Goal: Task Accomplishment & Management: Complete application form

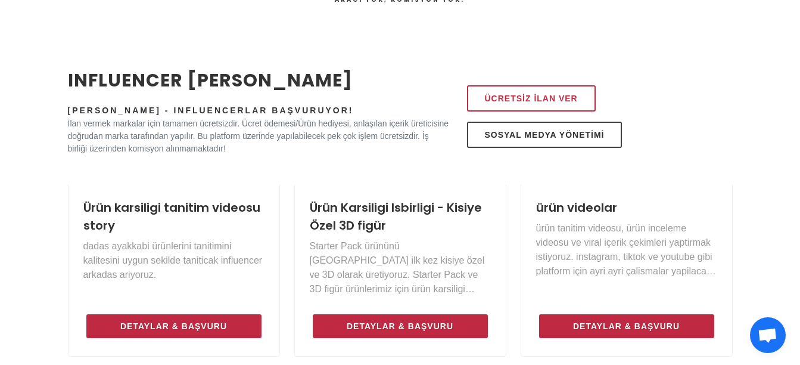
scroll to position [417, 0]
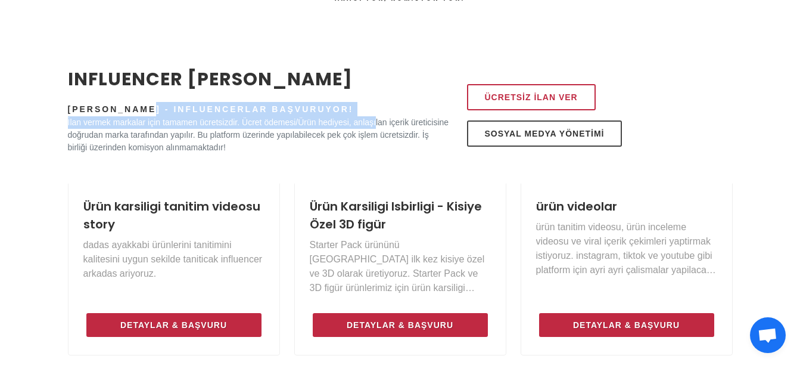
drag, startPoint x: 103, startPoint y: 108, endPoint x: 375, endPoint y: 122, distance: 272.1
click at [375, 122] on div "INFLUENCER İLAN PANOSU Markalar İlan Veriyor - Influencerlar Başvuruyor! İlan v…" at bounding box center [259, 110] width 396 height 88
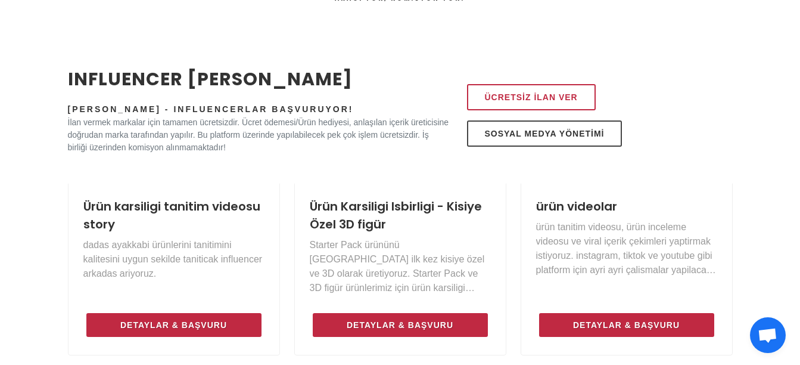
drag, startPoint x: 375, startPoint y: 122, endPoint x: 375, endPoint y: 135, distance: 13.7
click at [375, 135] on p "İlan vermek markalar için tamamen ücretsizdir. Ücret ödemesi/Ürün hediyesi, anl…" at bounding box center [259, 135] width 382 height 38
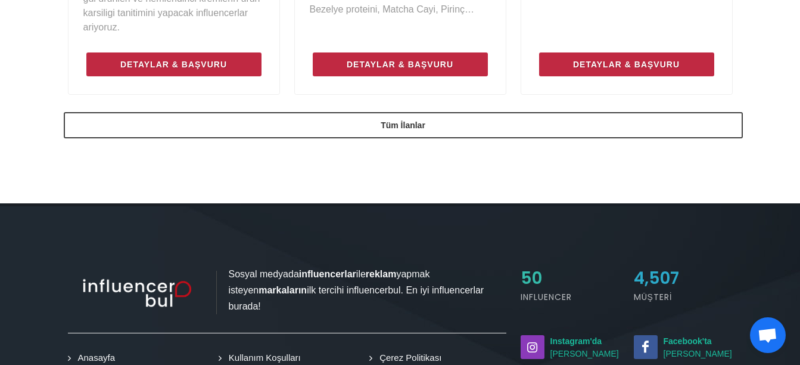
scroll to position [1073, 0]
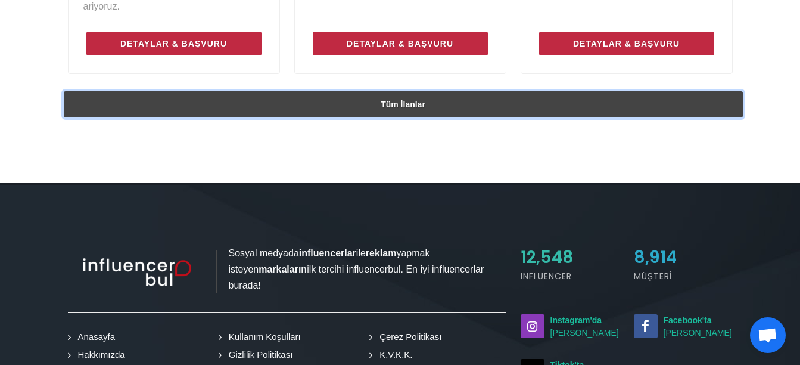
click at [391, 111] on link "Tüm İlanlar" at bounding box center [403, 104] width 679 height 26
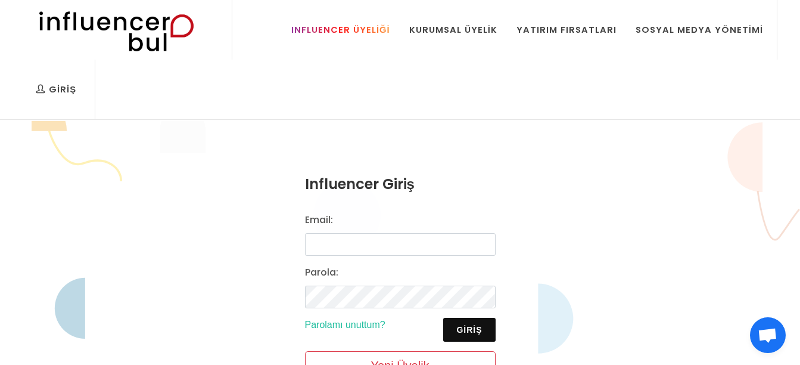
click at [361, 29] on div "Influencer Üyeliği" at bounding box center [340, 29] width 99 height 13
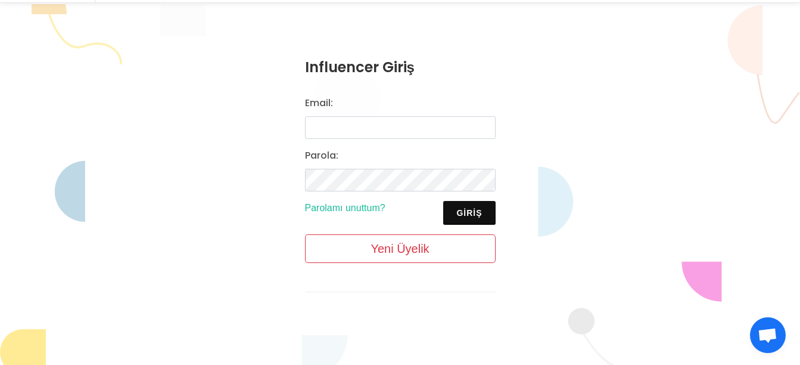
scroll to position [119, 0]
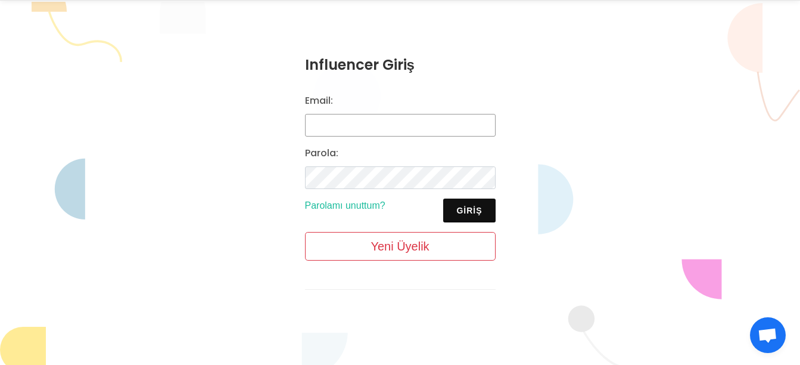
click at [376, 132] on input "Email:" at bounding box center [400, 125] width 191 height 23
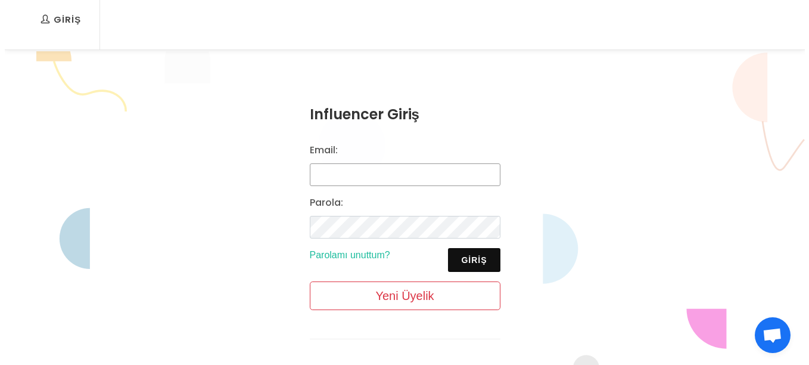
scroll to position [0, 0]
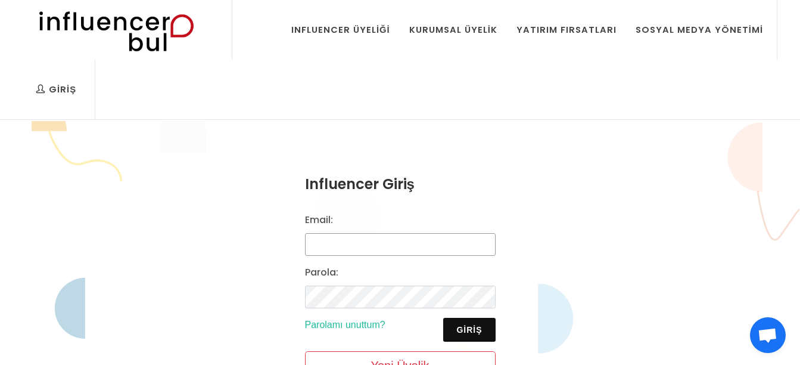
click at [346, 244] on input "Email:" at bounding box center [400, 244] width 191 height 23
type input "kubra.agca.35@icloud.com"
click at [471, 331] on button "Giriş" at bounding box center [469, 330] width 52 height 24
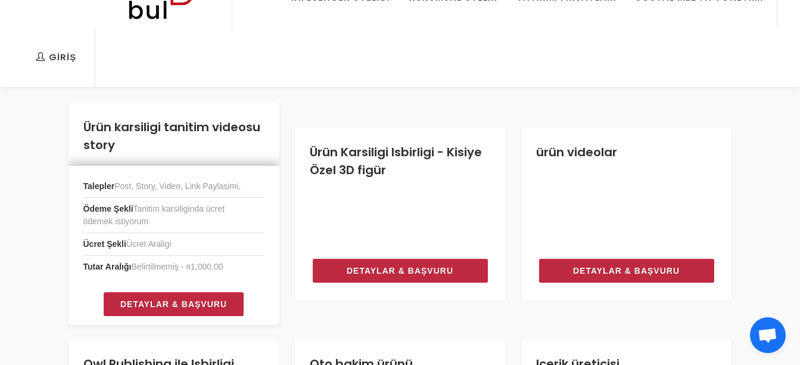
scroll to position [60, 0]
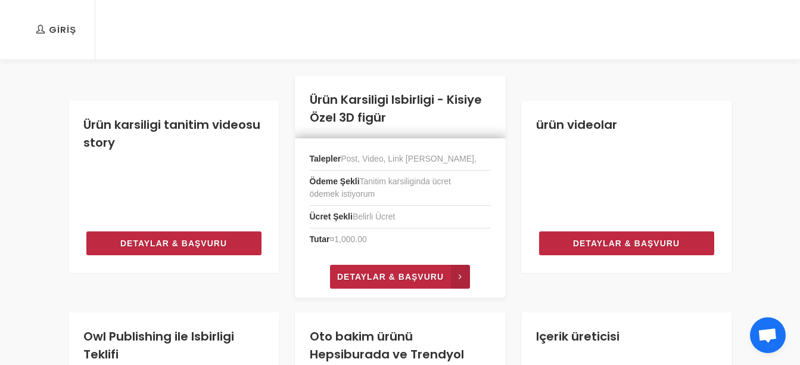
drag, startPoint x: 411, startPoint y: 275, endPoint x: 478, endPoint y: 211, distance: 93.2
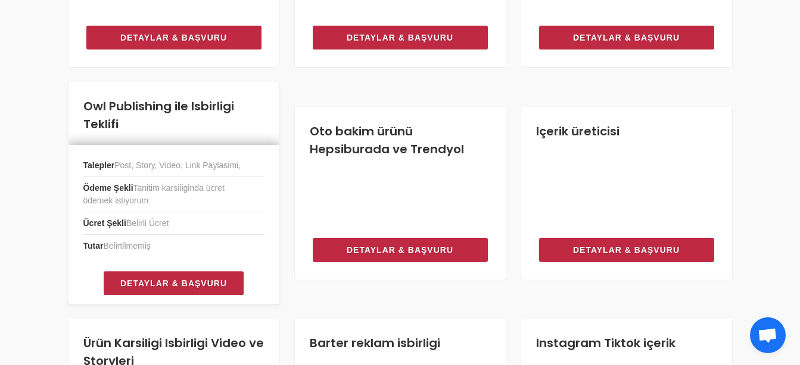
scroll to position [285, 0]
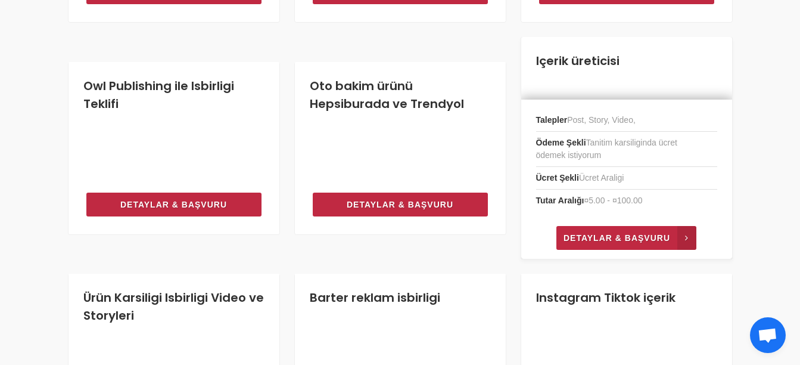
drag, startPoint x: 589, startPoint y: 238, endPoint x: 623, endPoint y: 244, distance: 34.5
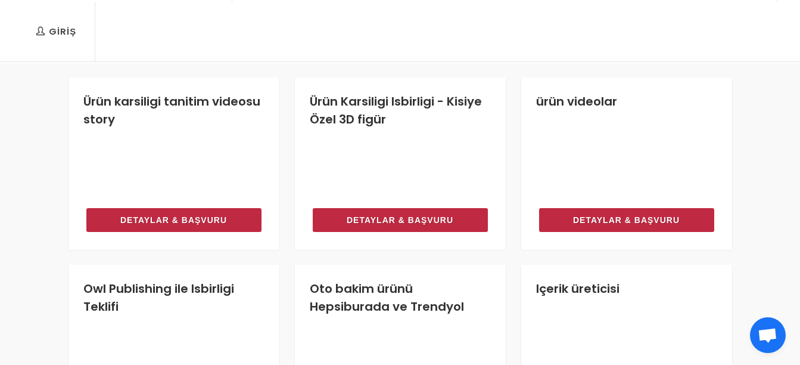
scroll to position [0, 0]
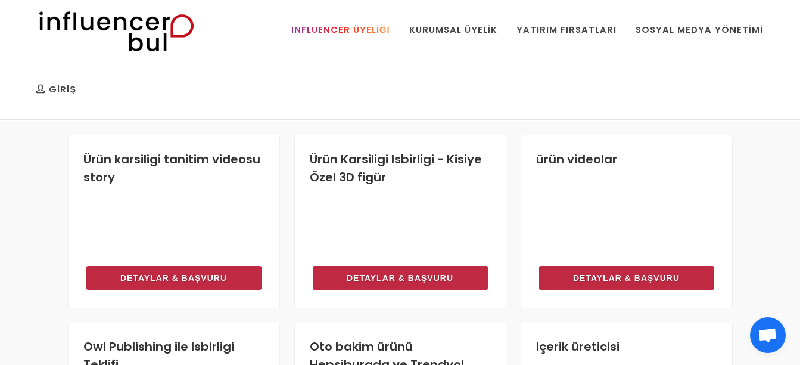
click at [384, 27] on div "Influencer Üyeliği" at bounding box center [340, 29] width 99 height 13
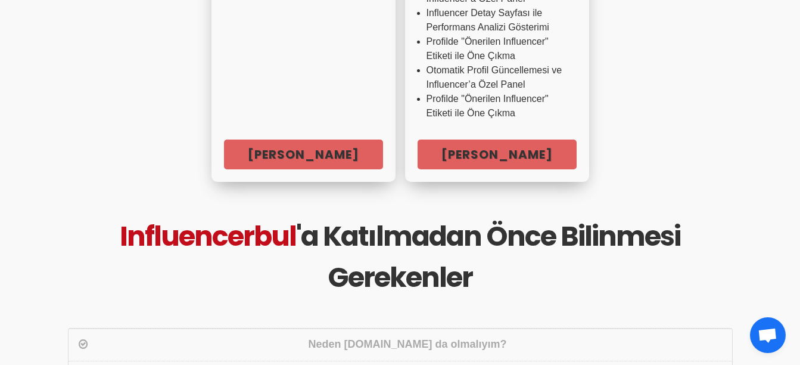
scroll to position [834, 0]
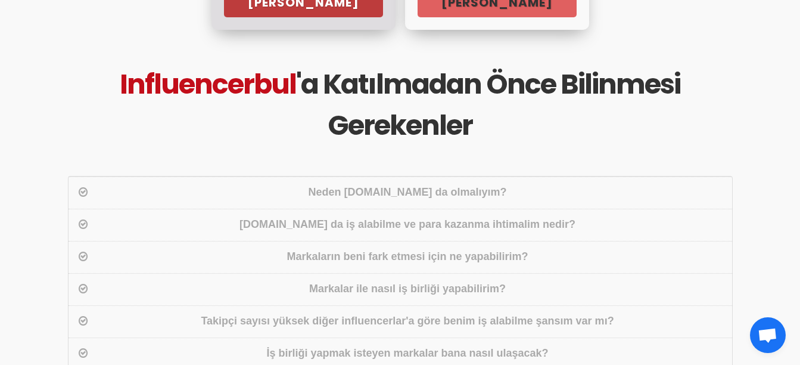
click at [287, 4] on link "Hemen Başla" at bounding box center [303, 2] width 159 height 30
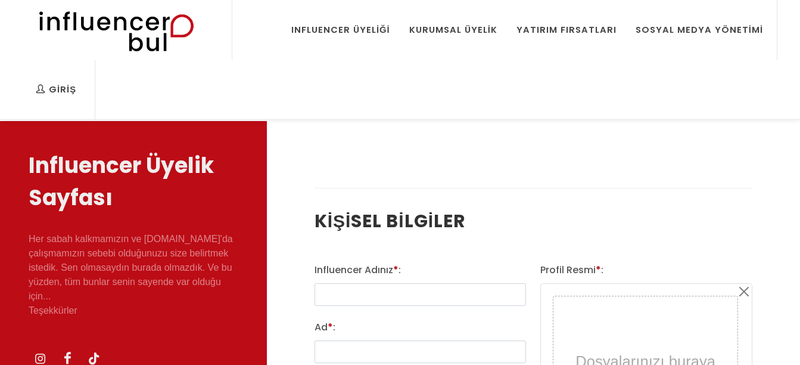
select select
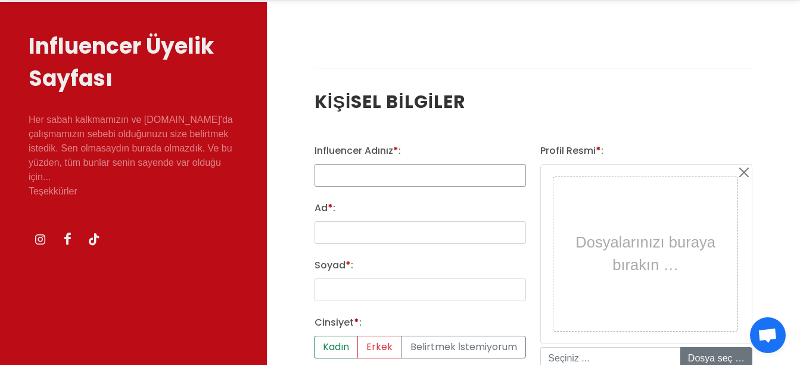
click at [368, 174] on input "text" at bounding box center [421, 175] width 212 height 23
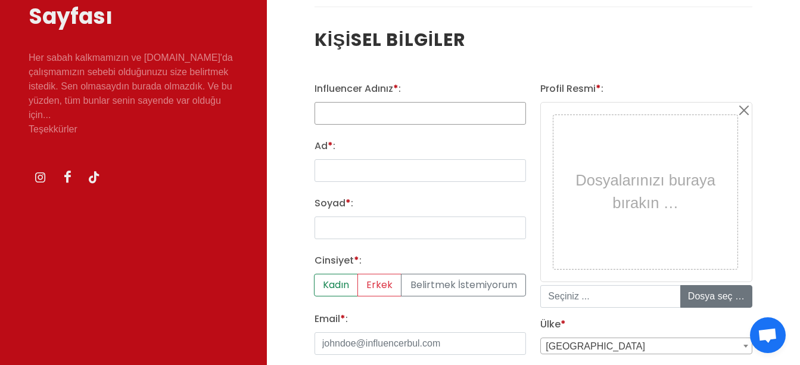
scroll to position [179, 0]
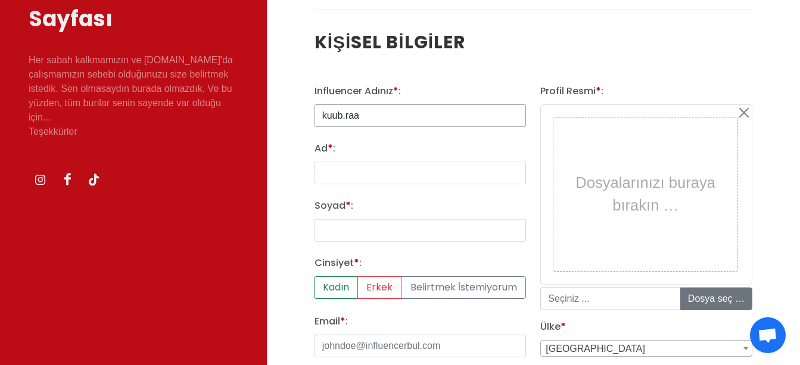
type input "kuub.raa"
click at [341, 168] on input "Ad * :" at bounding box center [421, 173] width 212 height 23
type input "Kübra"
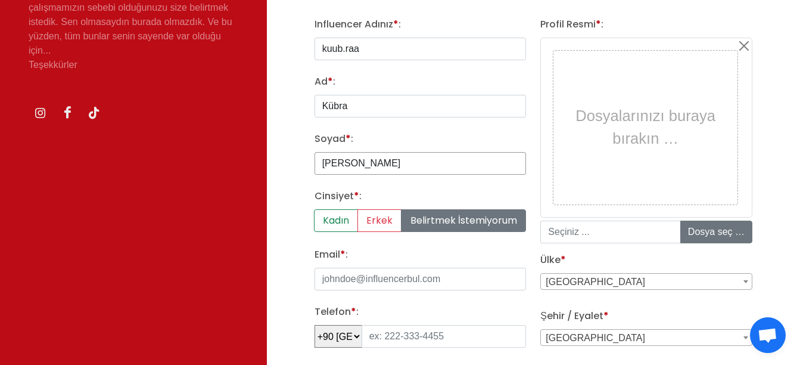
scroll to position [298, 0]
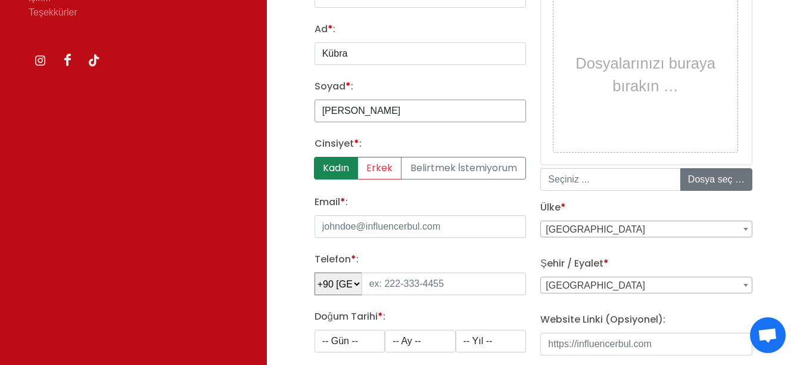
type input "Ağca"
click at [345, 162] on label "Kadın" at bounding box center [336, 168] width 44 height 23
click at [322, 162] on input "Kadın" at bounding box center [319, 161] width 8 height 8
radio input "true"
click at [382, 229] on input "Email * :" at bounding box center [421, 226] width 212 height 23
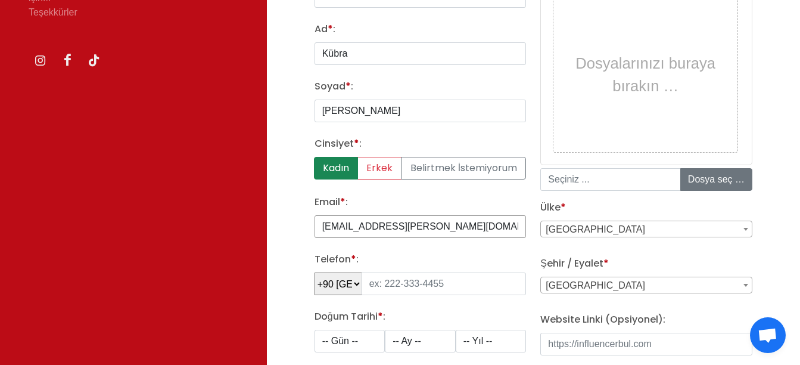
type input "kubra.agca.35@icloud.com"
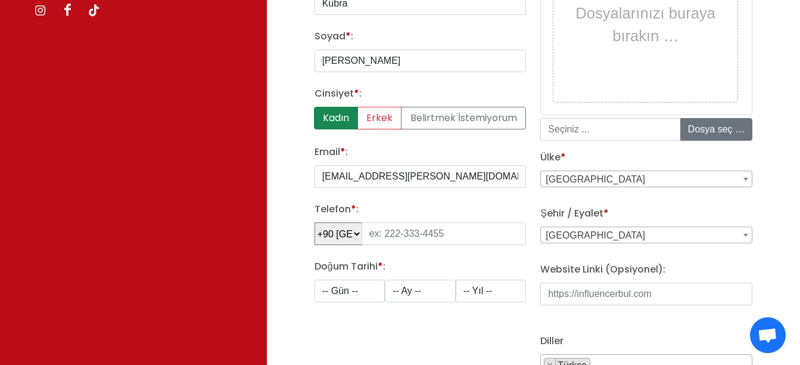
scroll to position [417, 0]
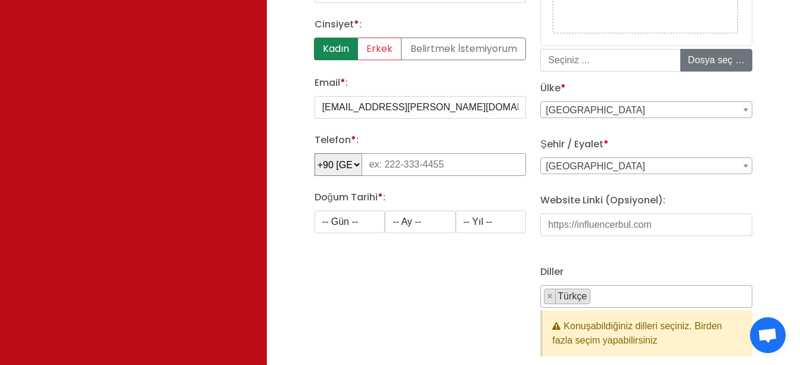
click at [387, 162] on input "tel" at bounding box center [444, 164] width 165 height 23
type input "552 919 47 85"
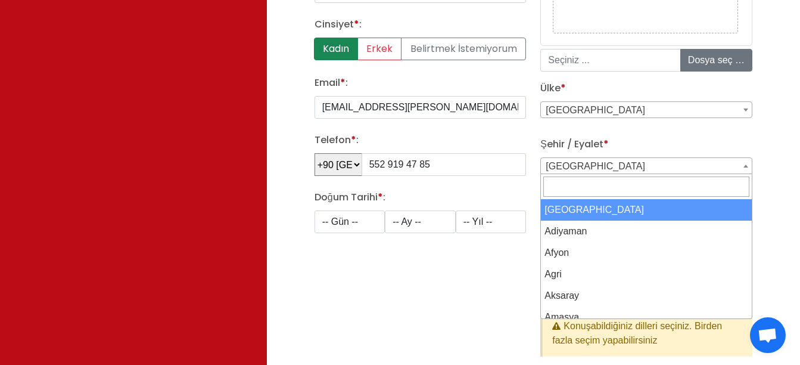
click at [651, 162] on span "Adana" at bounding box center [646, 166] width 211 height 17
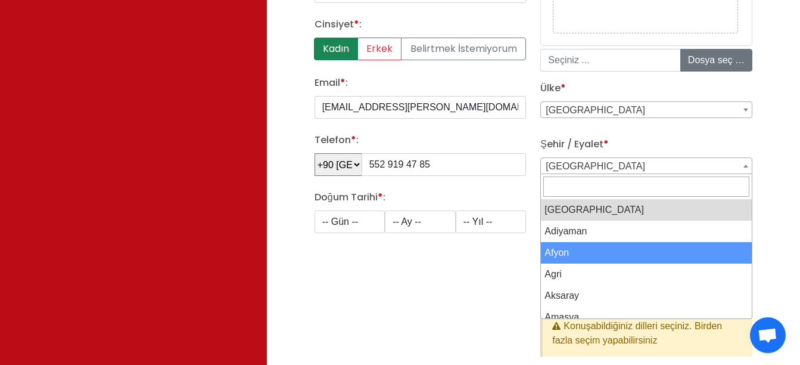
scroll to position [60, 0]
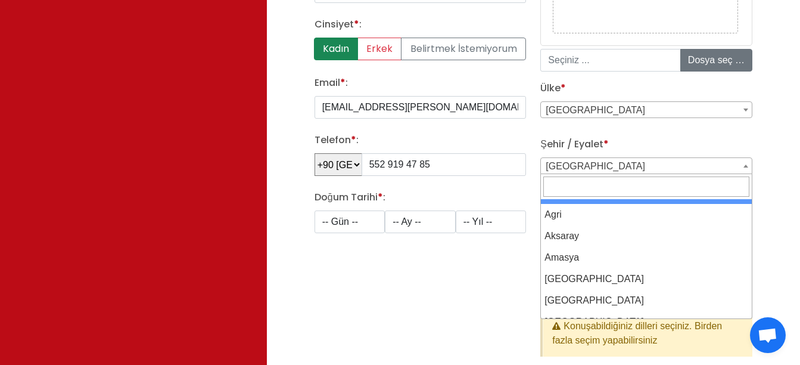
click at [603, 185] on input "Search" at bounding box center [647, 186] width 206 height 20
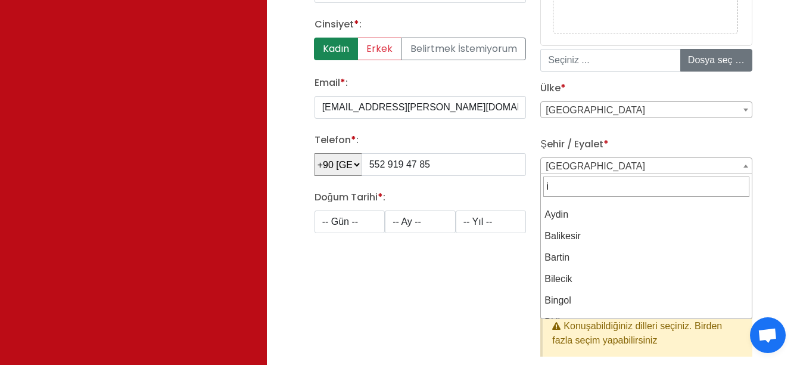
scroll to position [0, 0]
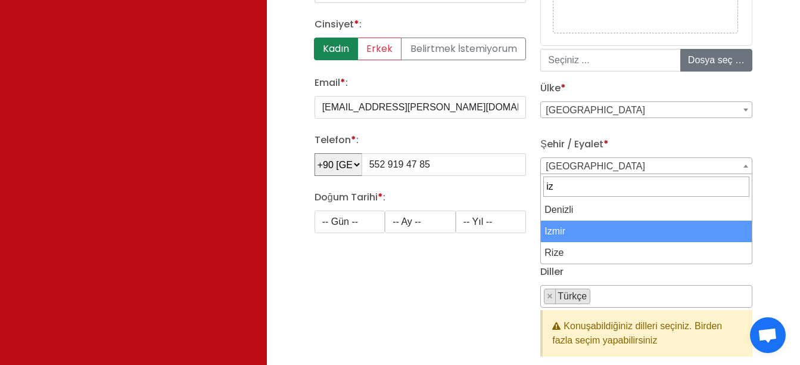
type input "iz"
select select "3704"
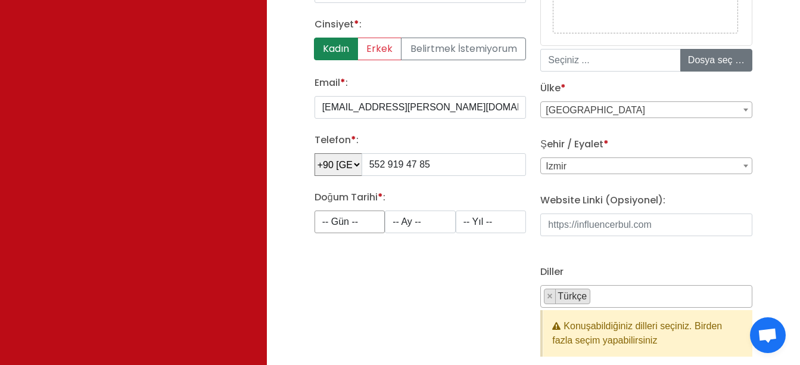
click at [348, 223] on select "-- Gün -- 1 2 3 4 5 6 7 8 9 10 11 12 13 14 15 16 17 18 19 20 21 22 23 24 25 26 …" at bounding box center [350, 221] width 71 height 23
select select "2"
click at [315, 210] on select "-- Gün -- 1 2 3 4 5 6 7 8 9 10 11 12 13 14 15 16 17 18 19 20 21 22 23 24 25 26 …" at bounding box center [350, 221] width 71 height 23
click at [424, 219] on select "-- Ay -- 1 2 3 4 5 6 7 8 9 10 11 12" at bounding box center [420, 221] width 71 height 23
select select "9"
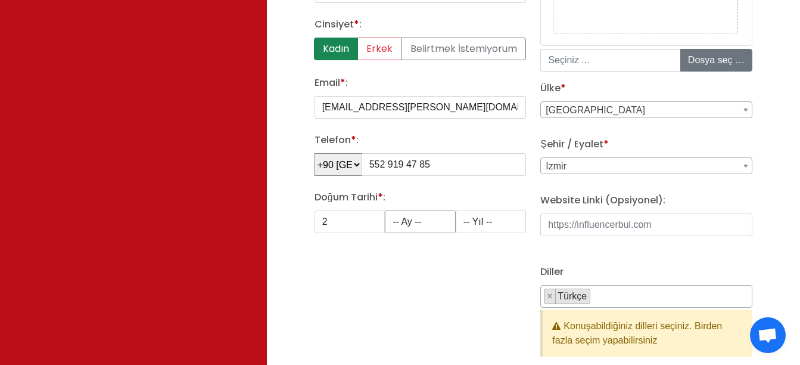
click at [385, 210] on select "-- Ay -- 1 2 3 4 5 6 7 8 9 10 11 12" at bounding box center [420, 221] width 71 height 23
click at [482, 215] on select "-- Yıl -- 2008 2007 2006 2005 2004 2003 2002 2001 2000 1999 1998 1997 1996 1995…" at bounding box center [491, 221] width 71 height 23
select select "1997"
click at [456, 210] on select "-- Yıl -- 2008 2007 2006 2005 2004 2003 2002 2001 2000 1999 1998 1997 1996 1995…" at bounding box center [491, 221] width 71 height 23
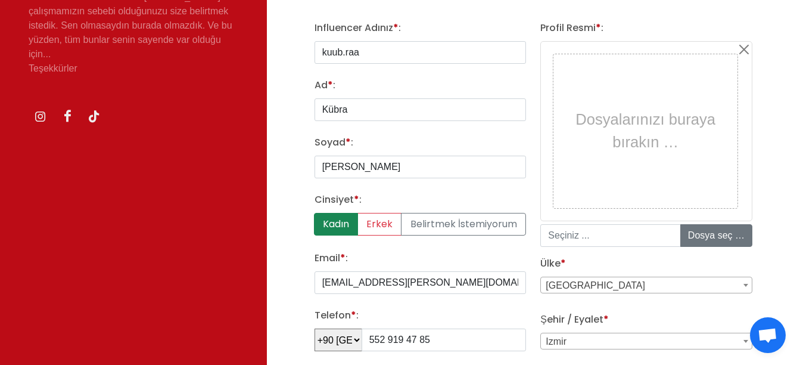
scroll to position [179, 0]
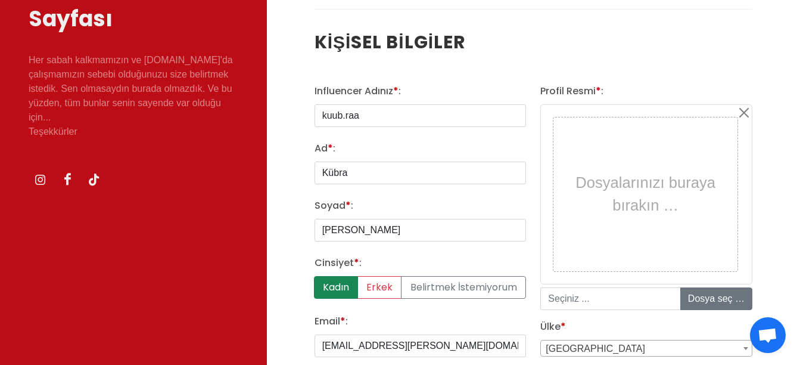
drag, startPoint x: 661, startPoint y: 172, endPoint x: 680, endPoint y: 222, distance: 53.0
click at [661, 173] on div "Dosyalarınızı buraya bırakın …" at bounding box center [646, 193] width 178 height 147
click at [709, 299] on input "file" at bounding box center [771, 298] width 181 height 21
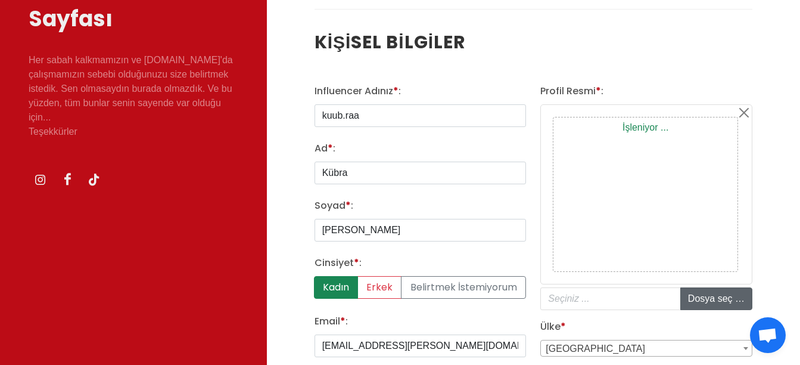
type input "C:\fakepath\88566015-976b-43fb-b796-f8ca4fc126a5.JPEG"
type input "88566015-976b-43fb-b796-f8ca4fc126a5.JPEG"
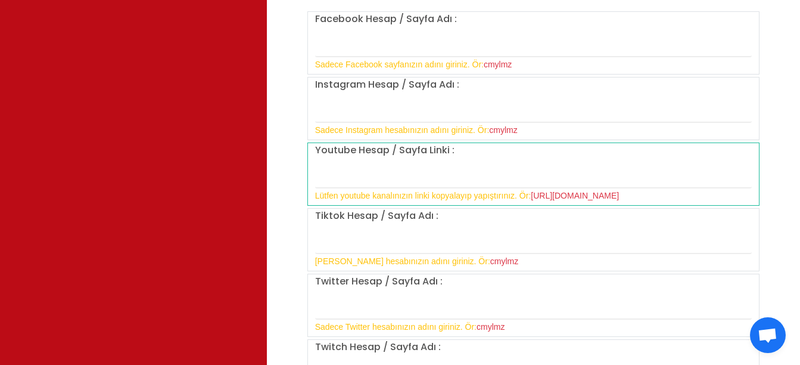
scroll to position [1073, 0]
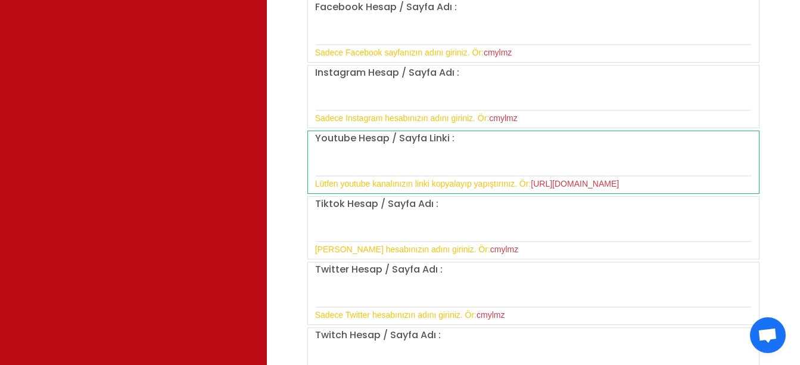
click at [409, 215] on div "Tiktok Hesap / Sayfa Adı : Sadece Tiktok hesabınızın adını giriniz. Ör: cmylmz" at bounding box center [533, 227] width 451 height 60
click at [432, 225] on input "text" at bounding box center [533, 229] width 437 height 25
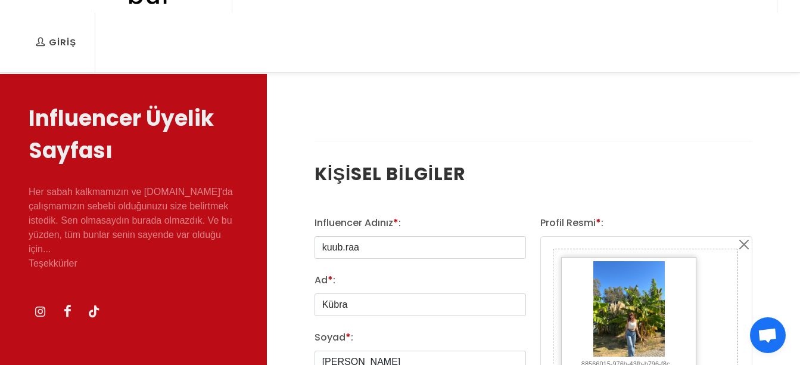
scroll to position [119, 0]
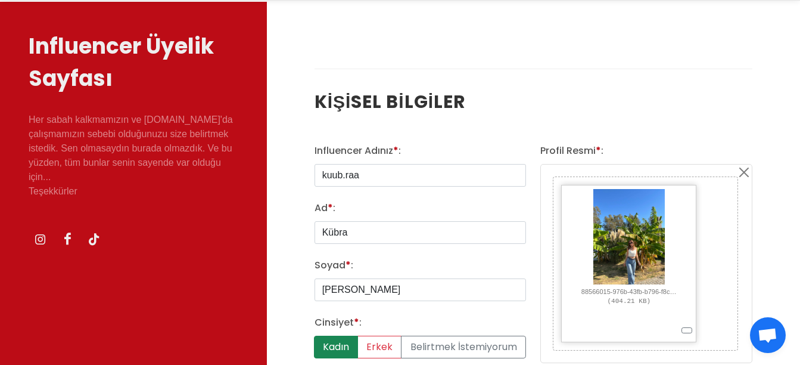
type input "kuub.raa"
drag, startPoint x: 365, startPoint y: 173, endPoint x: 297, endPoint y: 181, distance: 69.0
type input "KÜBRA"
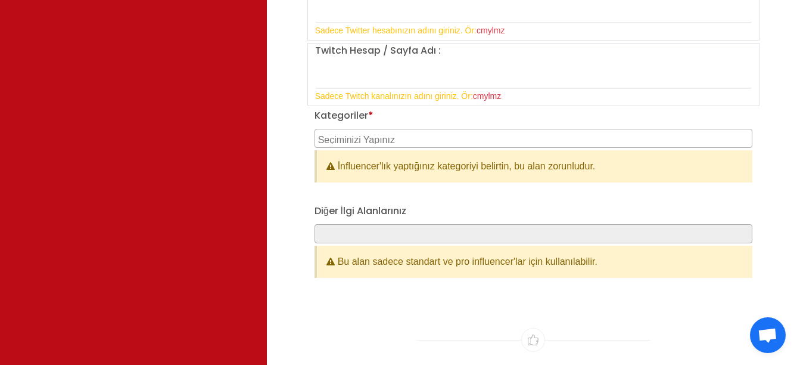
scroll to position [1311, 0]
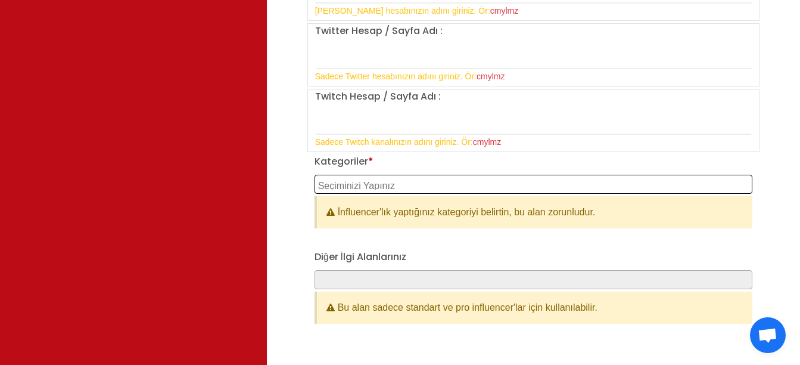
click at [383, 184] on textarea "Search" at bounding box center [535, 184] width 434 height 11
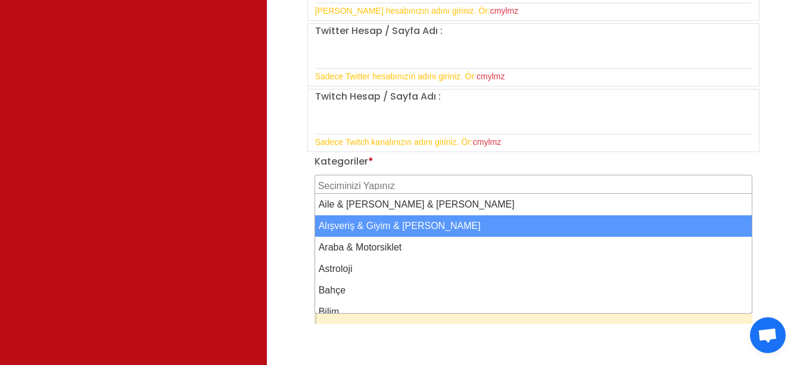
drag, startPoint x: 400, startPoint y: 221, endPoint x: 398, endPoint y: 211, distance: 10.4
select select "2"
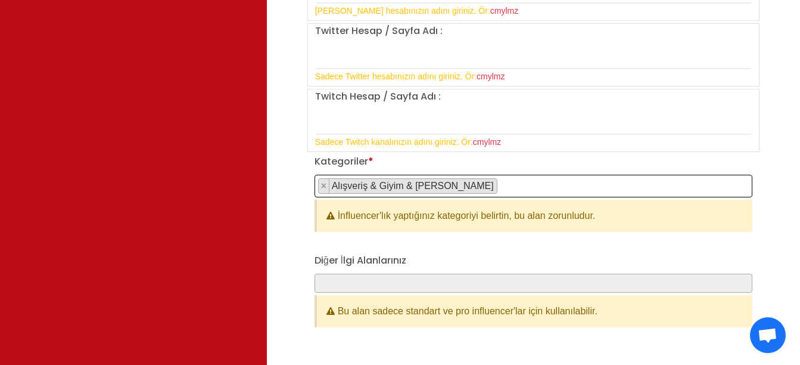
scroll to position [11, 0]
click at [476, 186] on span "× Alışveriş & Giyim & Aksesuar" at bounding box center [534, 186] width 438 height 23
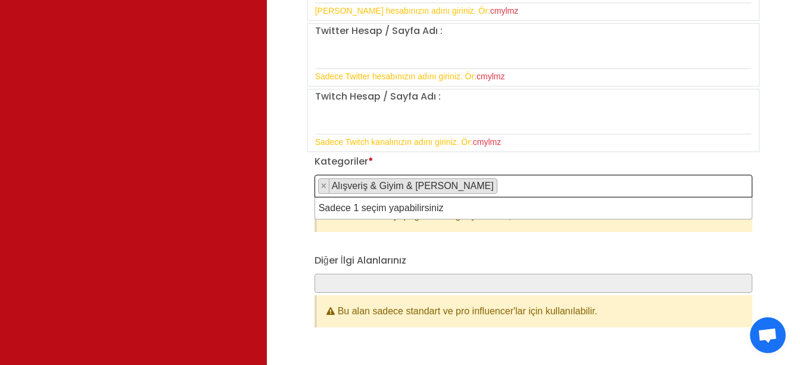
click at [490, 182] on span "× Alışveriş & Giyim & Aksesuar" at bounding box center [534, 186] width 438 height 23
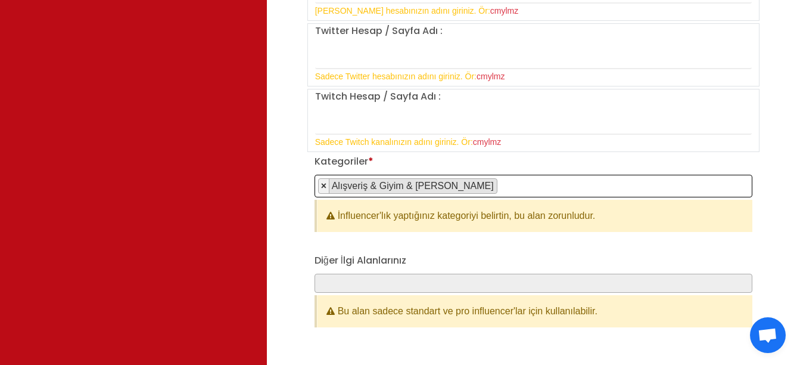
click at [321, 184] on span "×" at bounding box center [323, 186] width 5 height 10
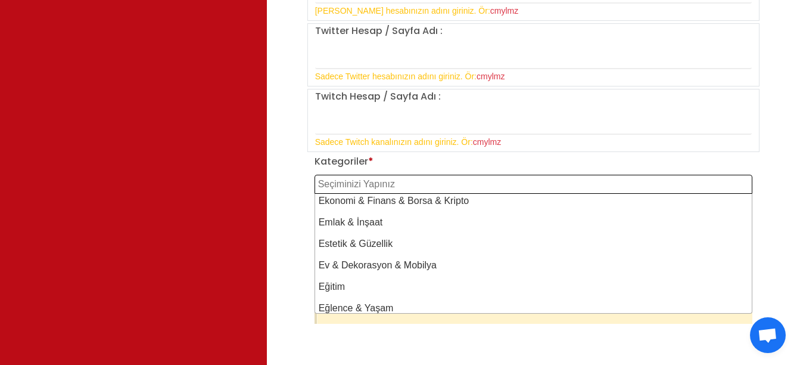
scroll to position [179, 0]
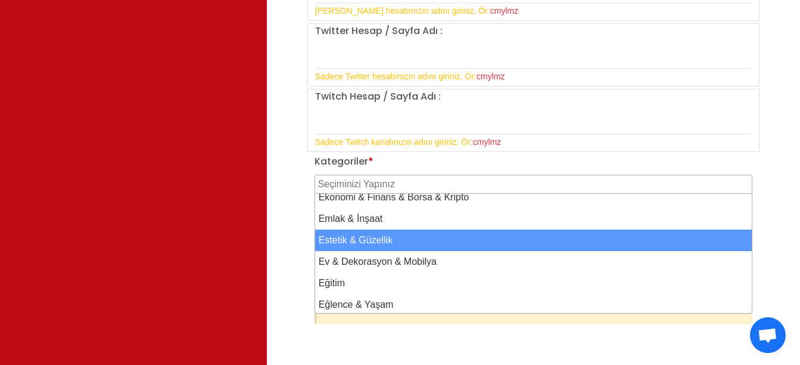
select select "11"
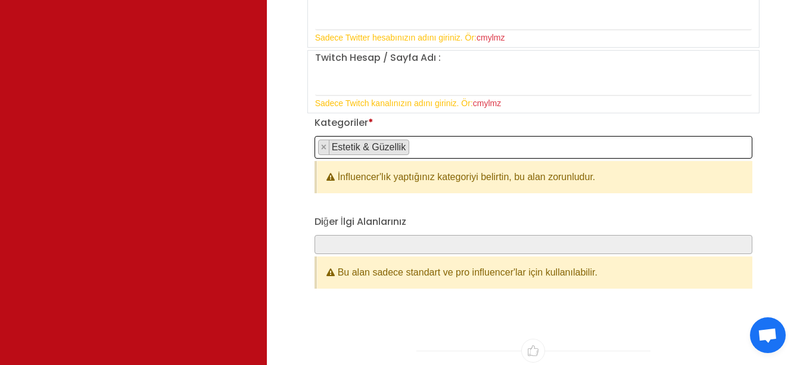
scroll to position [1371, 0]
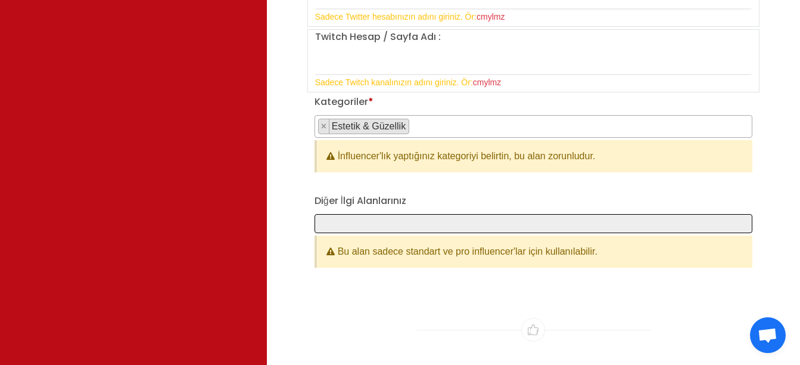
click at [383, 225] on span at bounding box center [534, 223] width 438 height 19
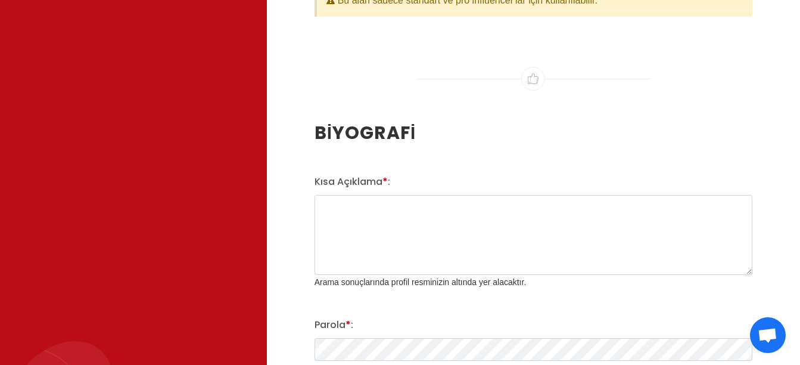
scroll to position [1490, 0]
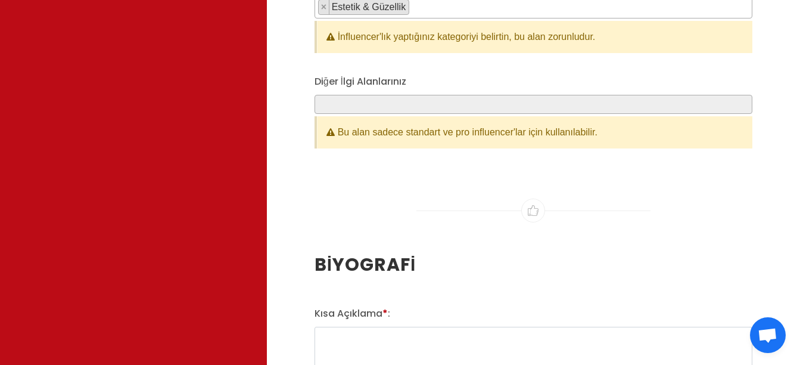
click at [523, 135] on div "Bu alan sadece standart ve pro influencer'lar için kullanılabilir." at bounding box center [535, 132] width 436 height 32
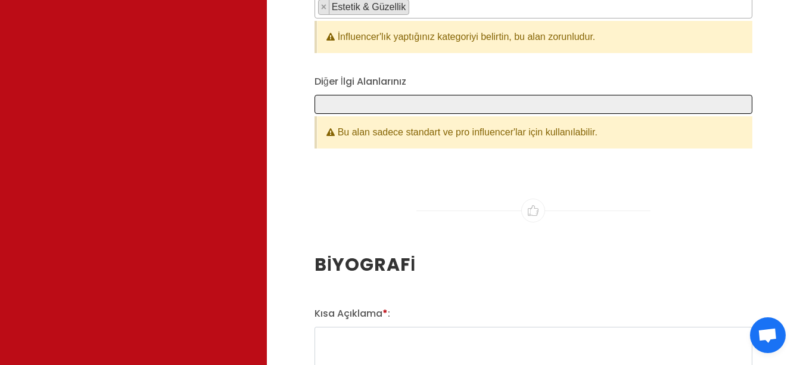
click at [564, 103] on span at bounding box center [534, 104] width 438 height 19
click at [371, 103] on span at bounding box center [534, 104] width 438 height 19
click at [371, 102] on span at bounding box center [534, 104] width 438 height 19
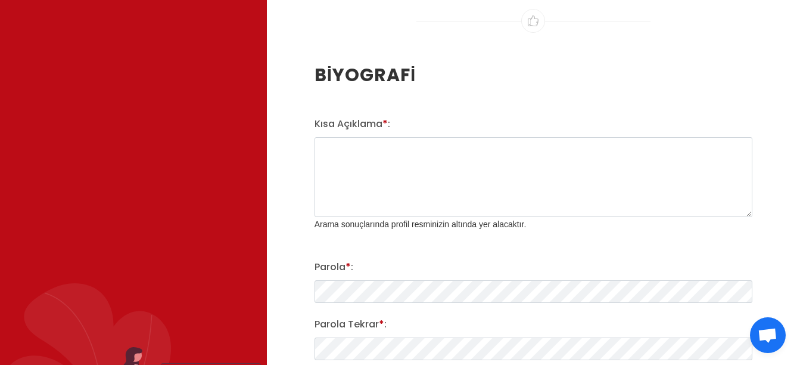
scroll to position [1788, 0]
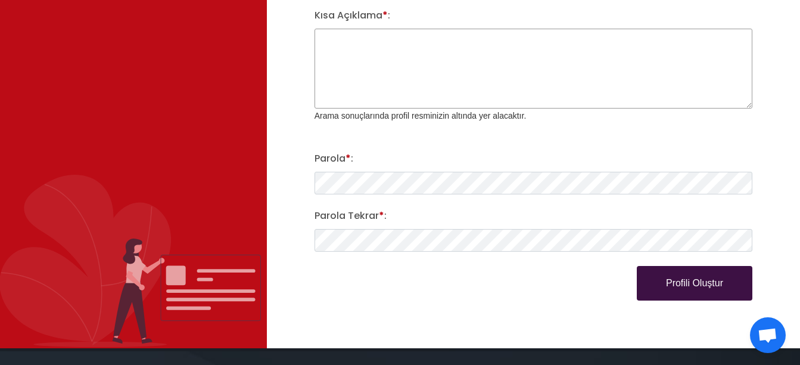
click at [425, 74] on textarea "Kısa Açıklama * :" at bounding box center [534, 69] width 438 height 80
paste textarea "Her ürün güzellik vaat eder ama hepsi ışık vermez. 💫 Burada sadece gerçekten pa…"
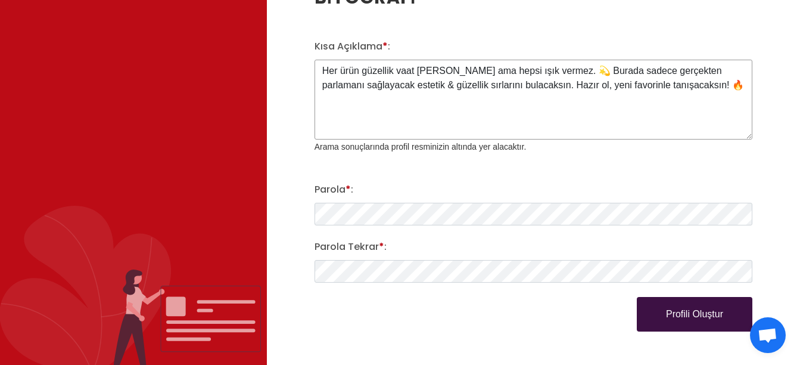
scroll to position [1728, 0]
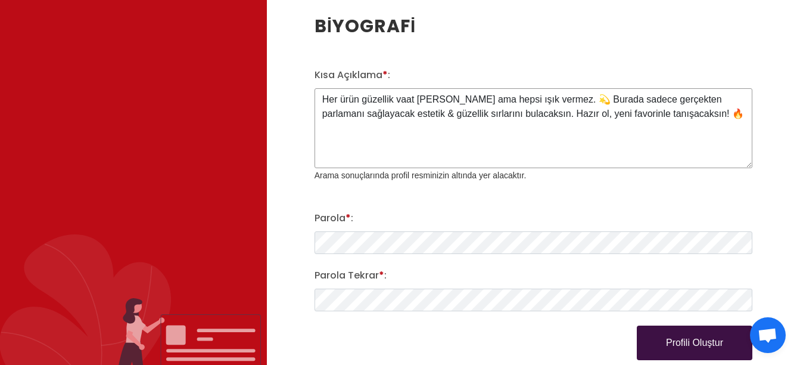
type textarea "Her ürün güzellik vaat eder ama hepsi ışık vermez. 💫 Burada sadece gerçekten pa…"
click at [448, 197] on div "Kısa Açıklama * : Her ürün güzellik vaat eder ama hepsi ışık vermez. 💫 Burada s…" at bounding box center [534, 214] width 452 height 292
click at [717, 339] on button "Profili Oluştur" at bounding box center [695, 342] width 116 height 35
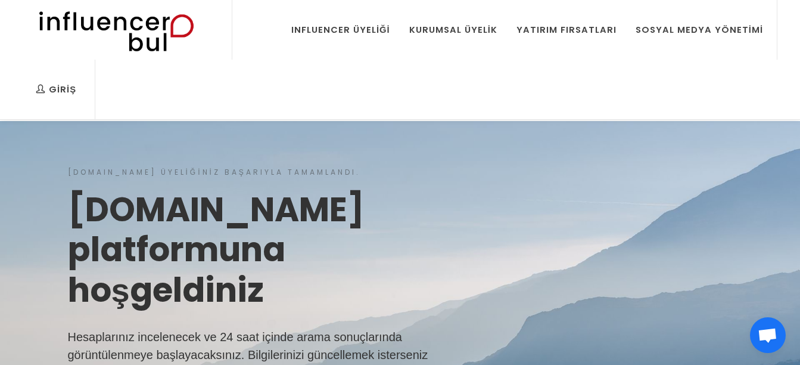
scroll to position [238, 0]
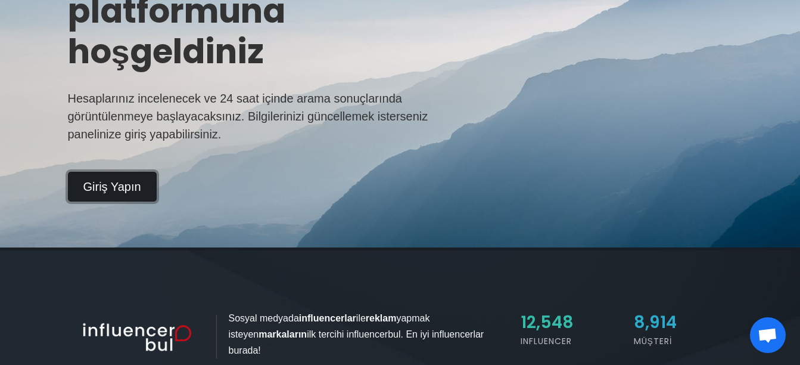
click at [120, 182] on link "Giriş Yapın" at bounding box center [112, 187] width 89 height 30
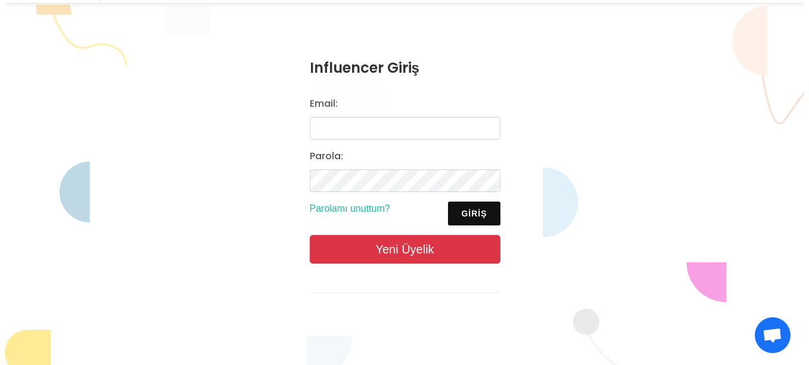
scroll to position [119, 0]
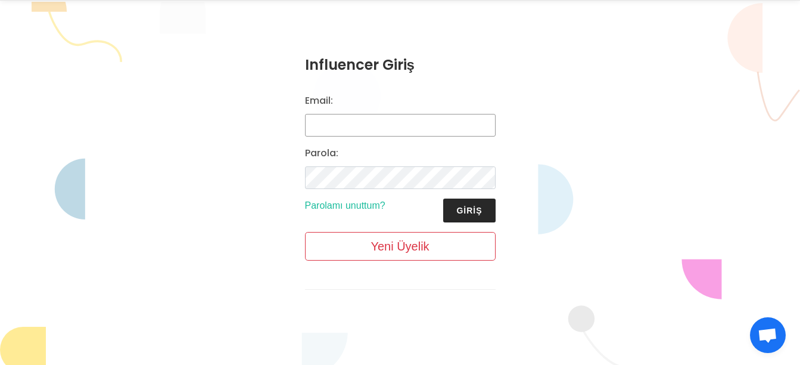
type input "KÜBRA"
click at [471, 215] on button "Giriş" at bounding box center [469, 210] width 52 height 24
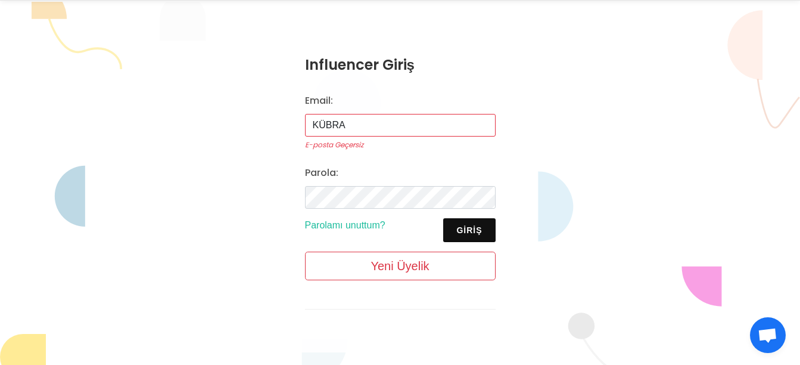
drag, startPoint x: 346, startPoint y: 128, endPoint x: 282, endPoint y: 128, distance: 63.8
click at [282, 128] on div "Influencer Giriş Email: KÜBRA E-posta Geçersiz Parola: Giriş Parolamı unuttum? …" at bounding box center [400, 191] width 238 height 322
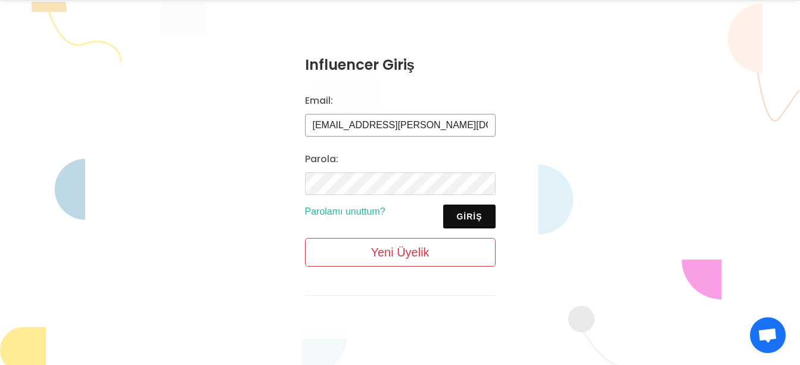
type input "kubra.agca.35@icloud.com"
drag, startPoint x: 442, startPoint y: 206, endPoint x: 447, endPoint y: 215, distance: 10.4
click at [442, 209] on div "Giriş Parolamı unuttum?" at bounding box center [400, 216] width 205 height 24
click at [448, 215] on button "Giriş" at bounding box center [469, 216] width 52 height 24
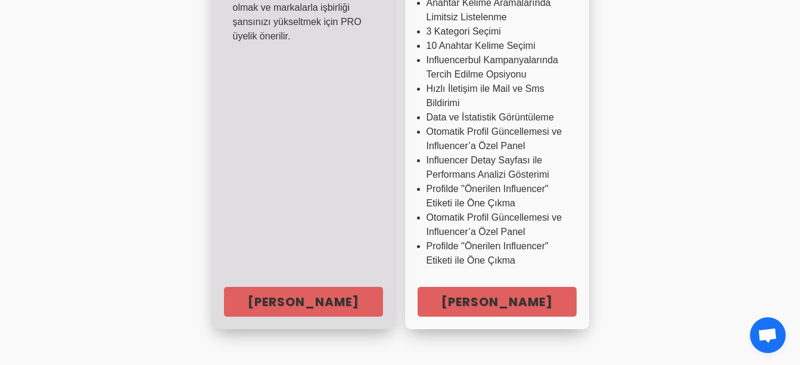
scroll to position [536, 0]
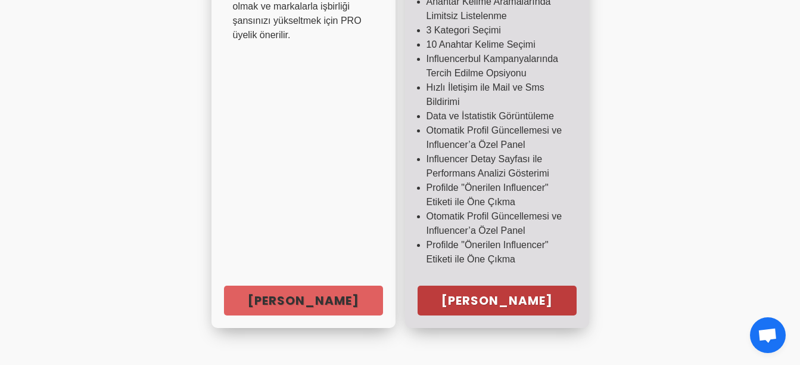
click at [459, 302] on link "Hemen Başla" at bounding box center [497, 300] width 159 height 30
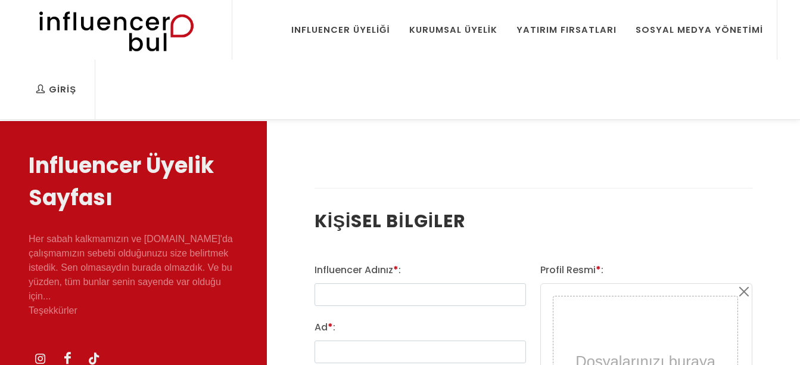
select select
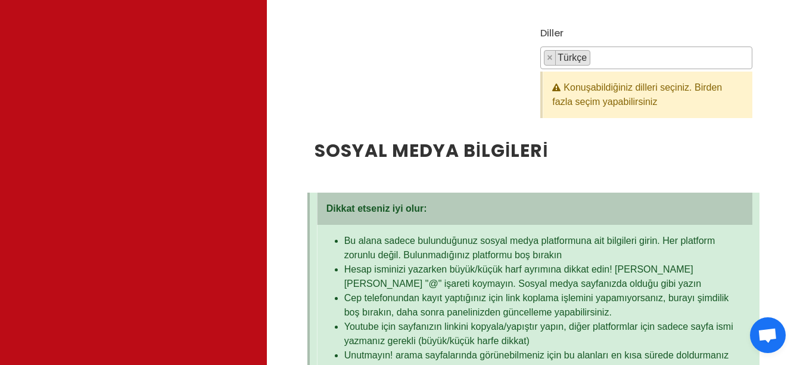
scroll to position [1013, 0]
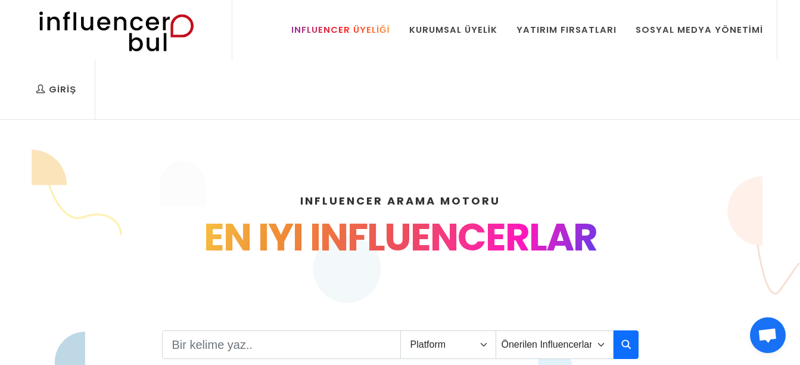
click at [362, 27] on div "Influencer Üyeliği" at bounding box center [340, 29] width 99 height 13
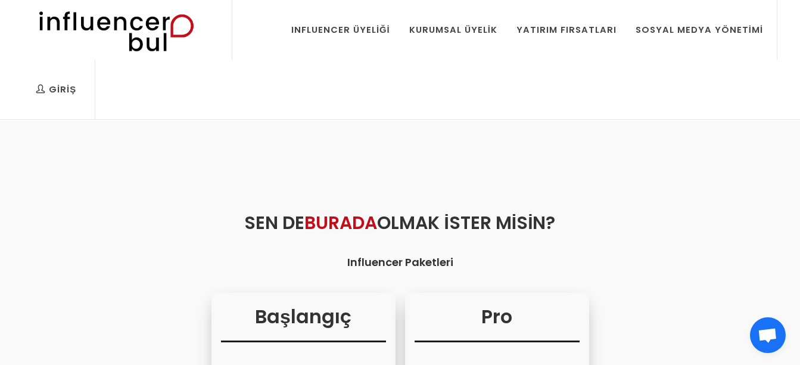
click at [126, 51] on img at bounding box center [116, 30] width 196 height 60
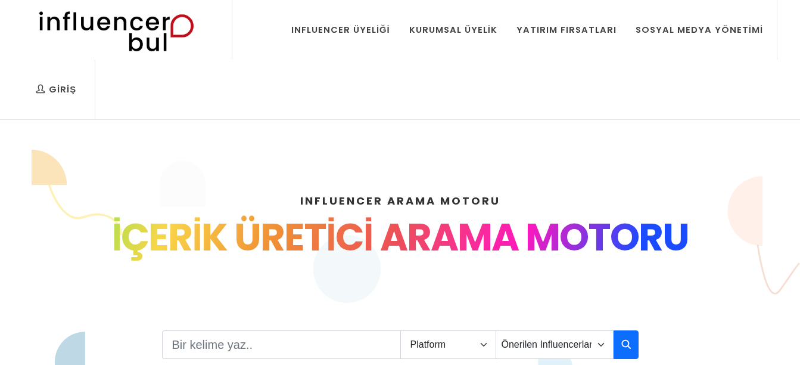
click at [66, 80] on link "Giriş" at bounding box center [56, 90] width 58 height 60
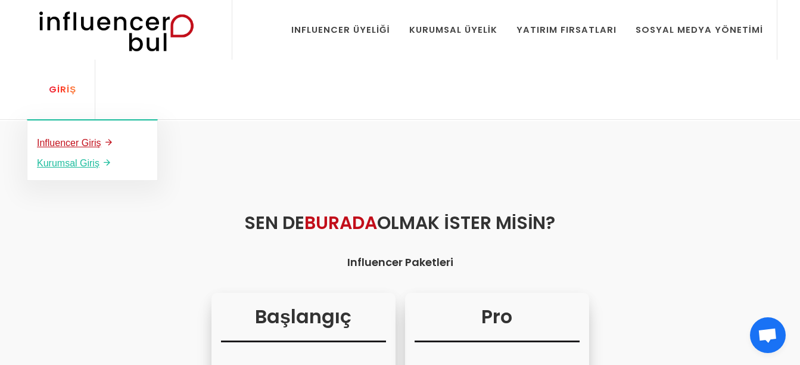
click at [57, 142] on u "Influencer Giriş" at bounding box center [69, 143] width 64 height 10
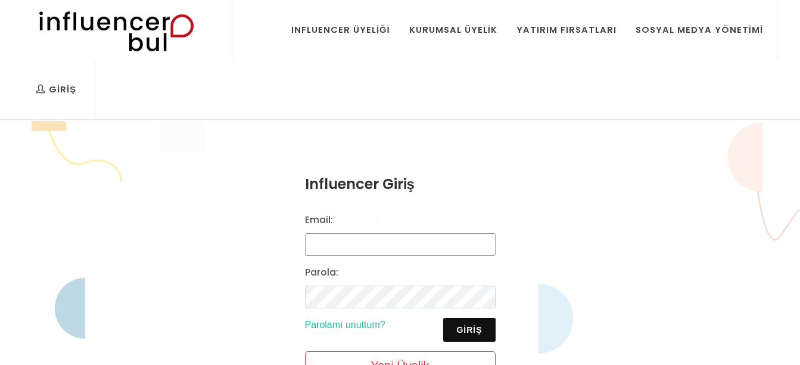
type input "[EMAIL_ADDRESS][PERSON_NAME][DOMAIN_NAME]"
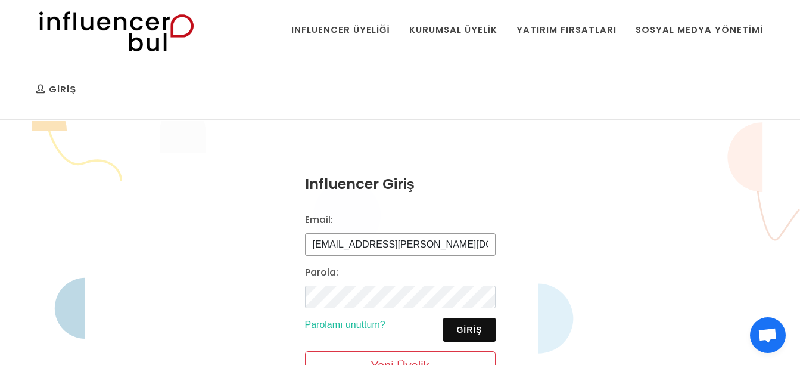
click at [387, 235] on input "kubra.agca.35@icloud.com" at bounding box center [400, 244] width 191 height 23
click at [448, 332] on div "Giriş Parolamı unuttum?" at bounding box center [400, 330] width 205 height 24
drag, startPoint x: 448, startPoint y: 332, endPoint x: 462, endPoint y: 331, distance: 13.7
click at [462, 331] on button "Giriş" at bounding box center [469, 330] width 52 height 24
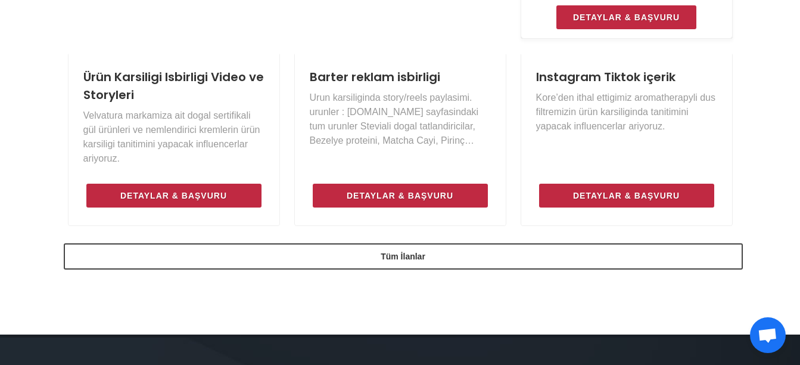
scroll to position [964, 0]
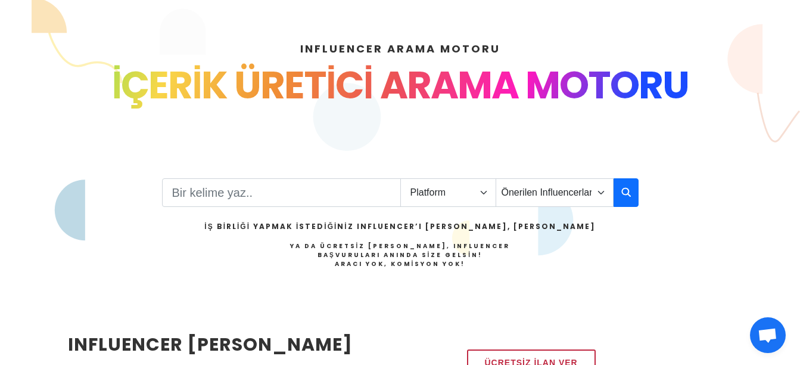
scroll to position [238, 0]
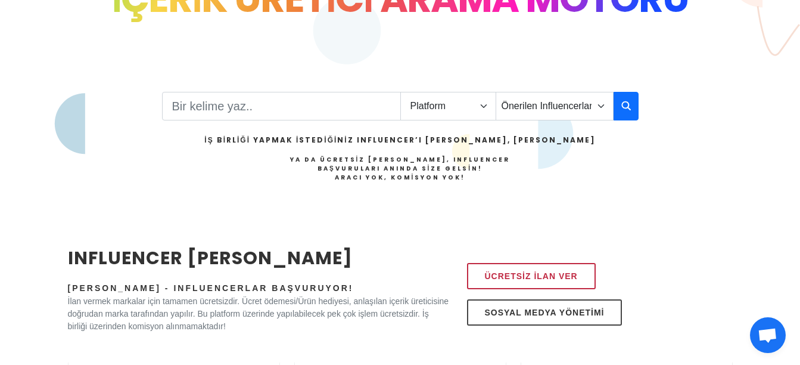
click at [776, 334] on span "Açık sohbet" at bounding box center [768, 336] width 20 height 17
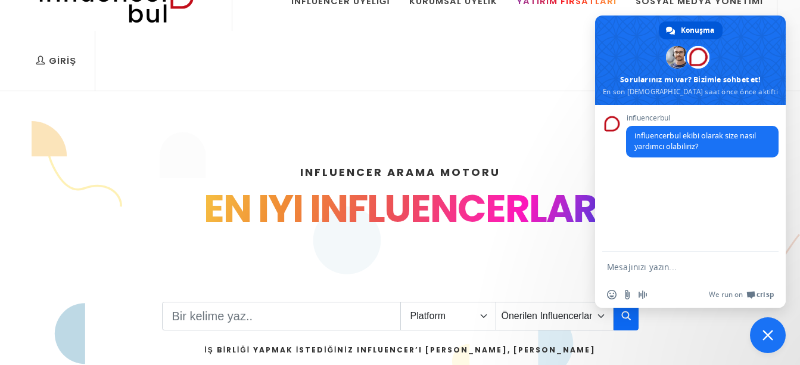
scroll to position [0, 0]
